Goal: Transaction & Acquisition: Purchase product/service

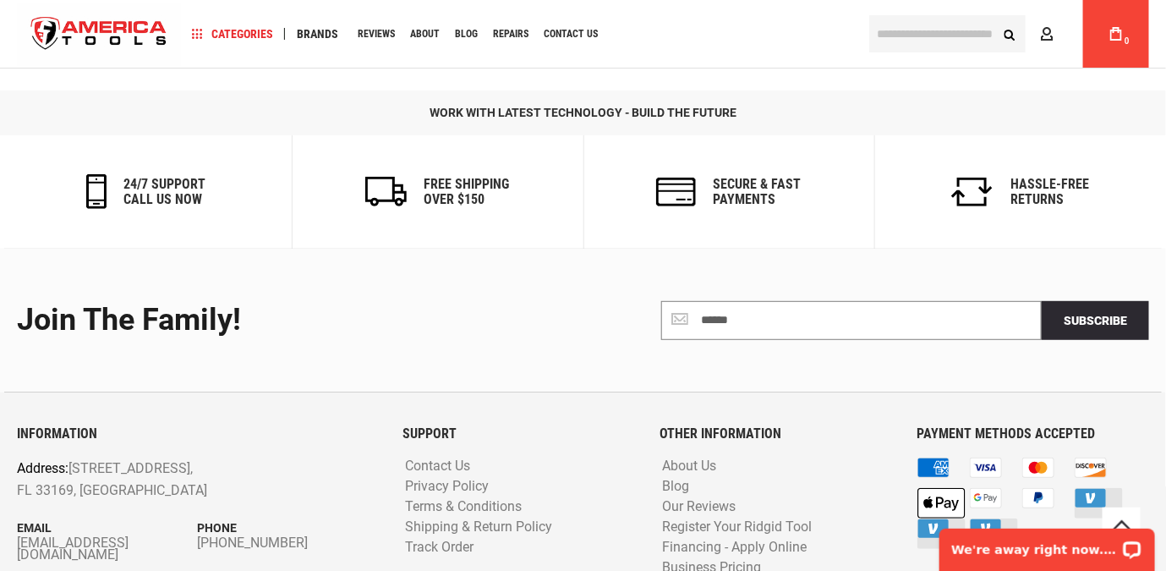
scroll to position [2592, 0]
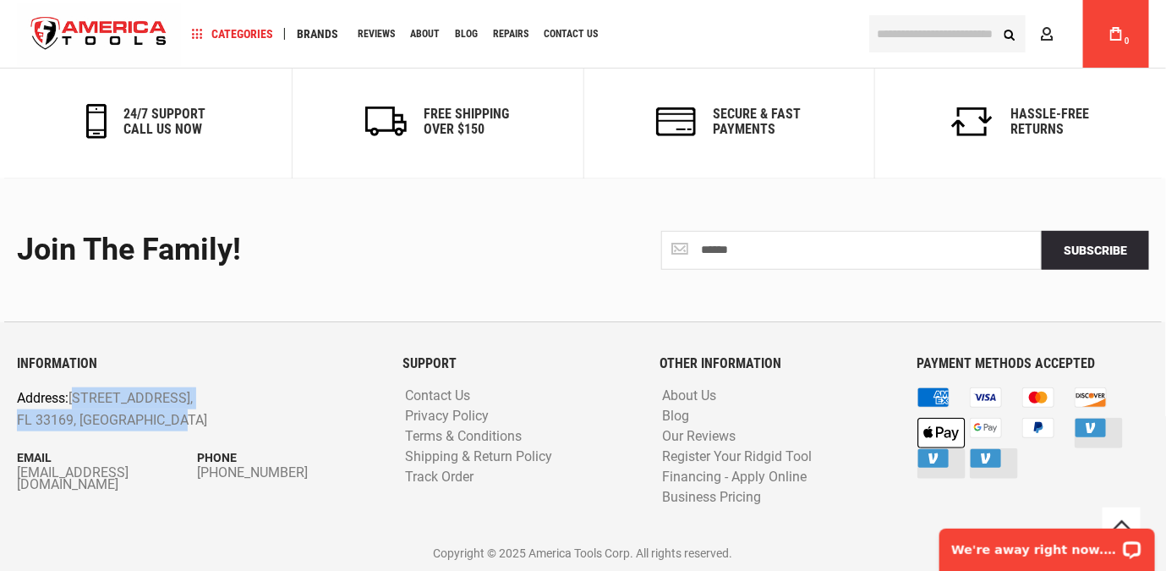
drag, startPoint x: 172, startPoint y: 423, endPoint x: 73, endPoint y: 402, distance: 101.1
click at [73, 402] on p "Address: [STREET_ADDRESS]" at bounding box center [161, 408] width 288 height 43
copy p "[STREET_ADDRESS]"
click at [941, 37] on input "text" at bounding box center [947, 33] width 156 height 37
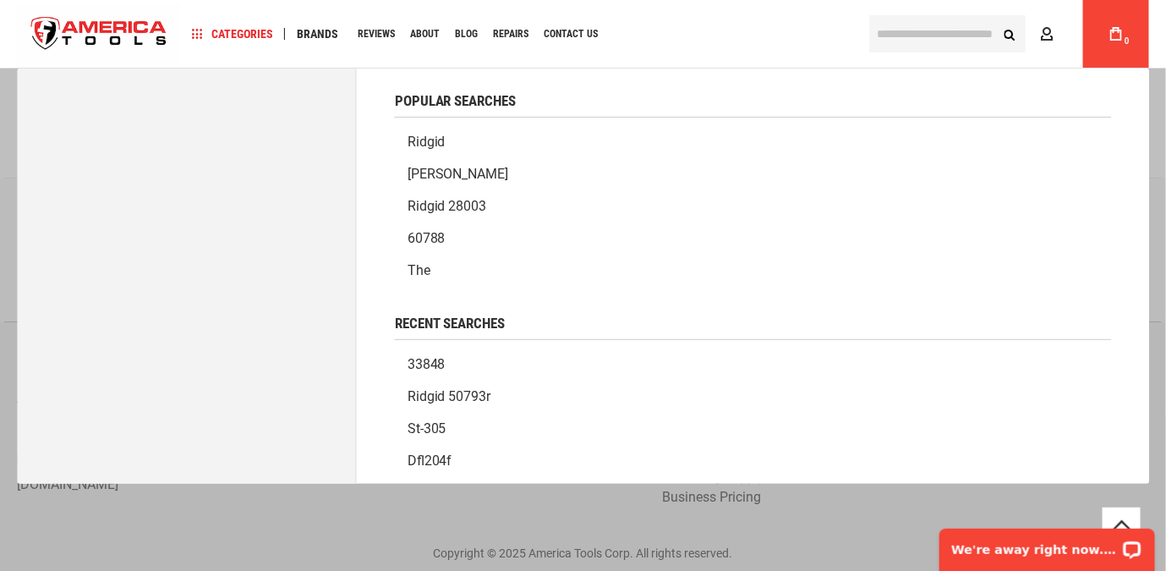
paste input "**********"
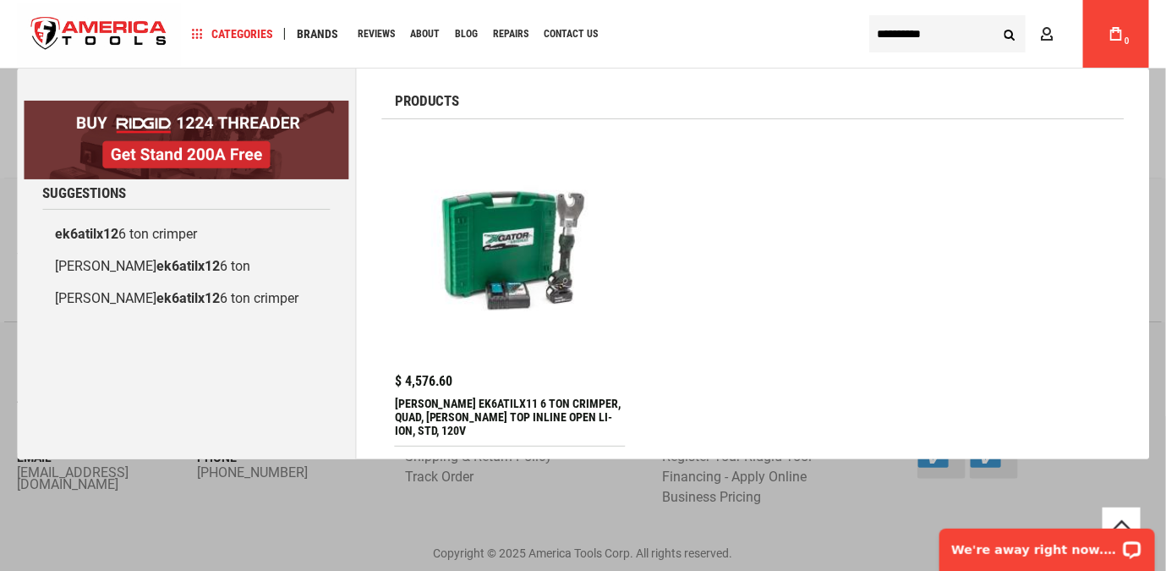
type input "**********"
click at [553, 232] on img at bounding box center [509, 246] width 213 height 213
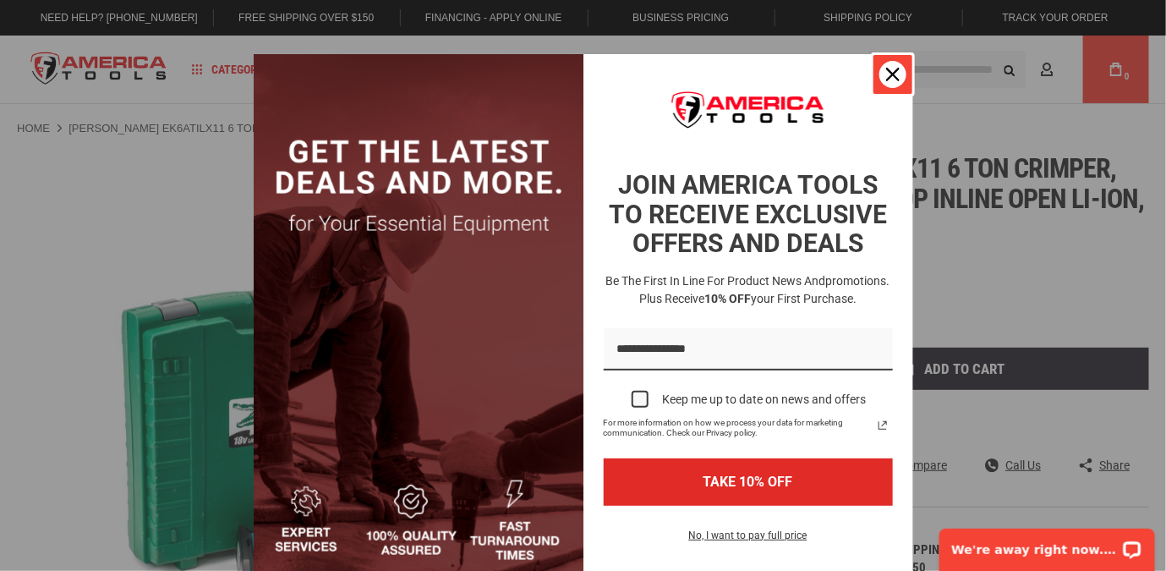
click at [893, 80] on icon "close icon" at bounding box center [893, 75] width 14 height 14
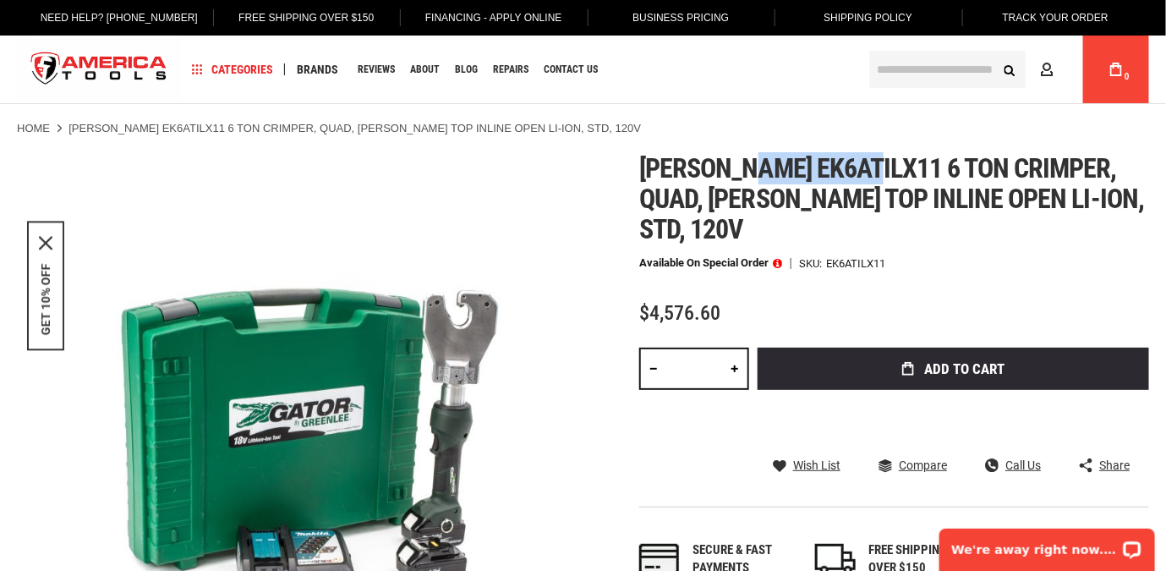
drag, startPoint x: 755, startPoint y: 172, endPoint x: 877, endPoint y: 175, distance: 121.8
click at [877, 175] on span "Greenlee ek6atilx11 6 ton crimper, quad, anderson top inline open li-ion, std, …" at bounding box center [891, 198] width 505 height 93
copy span "ek6atilx11"
drag, startPoint x: 735, startPoint y: 295, endPoint x: 649, endPoint y: 291, distance: 86.3
click at [649, 291] on div "Greenlee ek6atilx11 6 ton crimper, quad, anderson top inline open li-ion, std, …" at bounding box center [894, 382] width 510 height 458
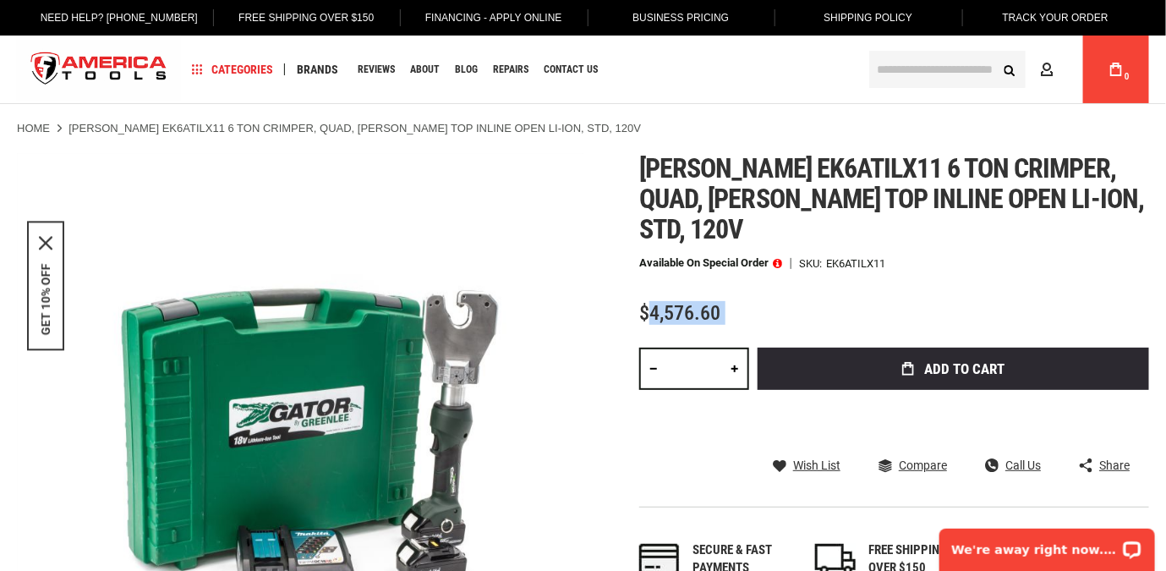
copy div "4,576.60 Total: $ 4576.60 Qty"
